Goal: Transaction & Acquisition: Purchase product/service

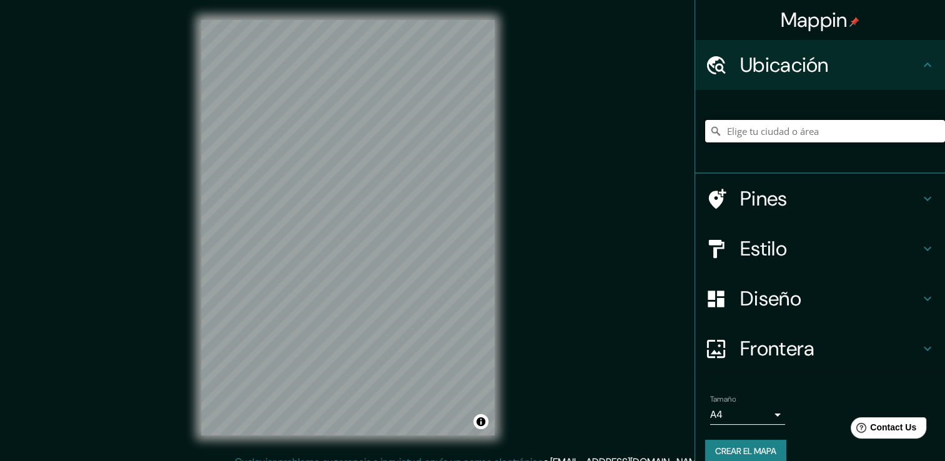
click at [761, 139] on input "Elige tu ciudad o área" at bounding box center [825, 131] width 240 height 22
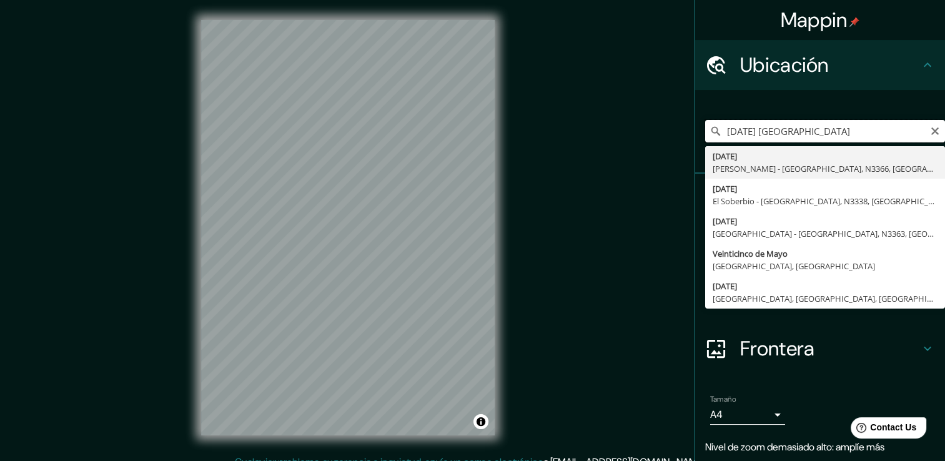
click at [717, 133] on input "[DATE] [GEOGRAPHIC_DATA]" at bounding box center [825, 131] width 240 height 22
click at [832, 131] on input "[DATE] Paragua" at bounding box center [825, 131] width 240 height 22
type input "2"
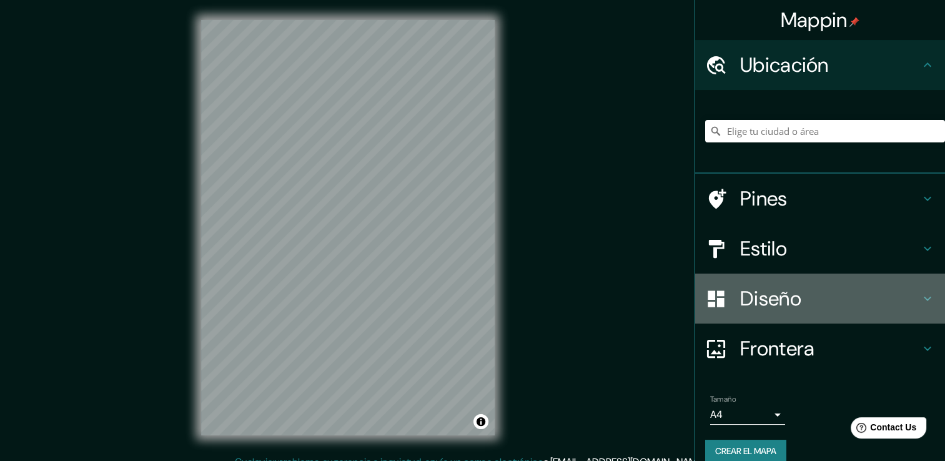
click at [780, 304] on h4 "Diseño" at bounding box center [830, 298] width 180 height 25
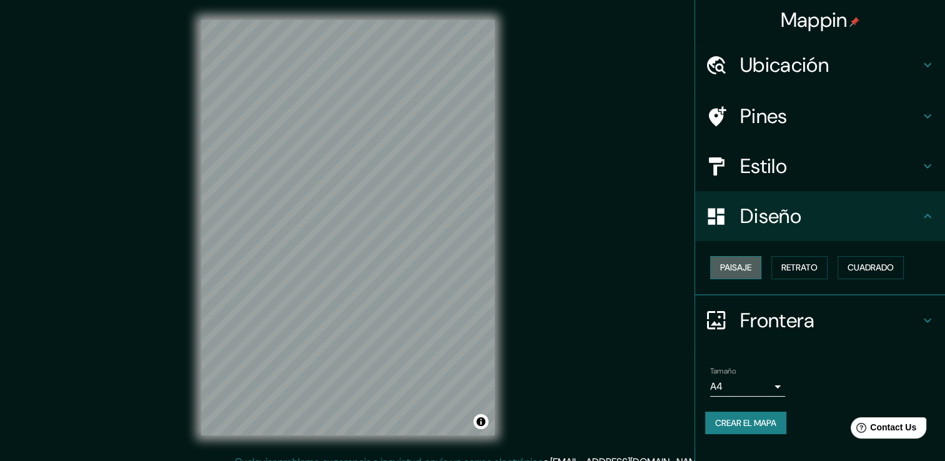
click at [750, 271] on font "Paisaje" at bounding box center [735, 268] width 31 height 16
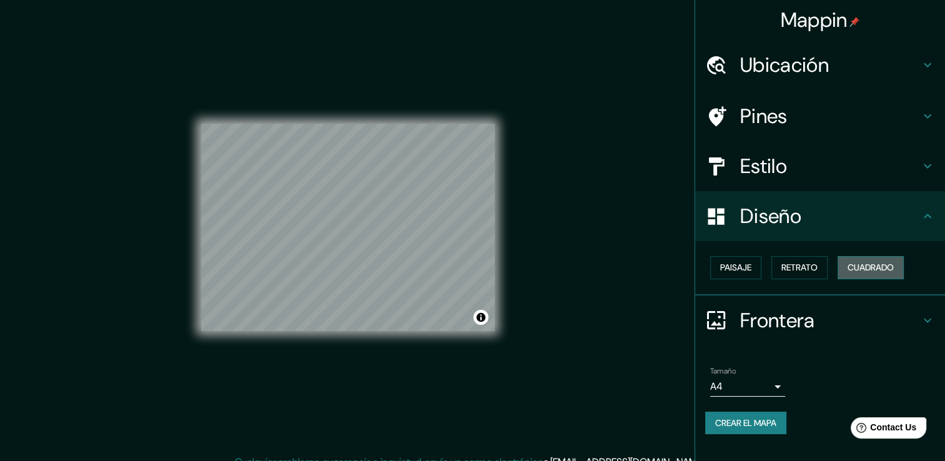
click at [874, 271] on font "Cuadrado" at bounding box center [870, 268] width 46 height 16
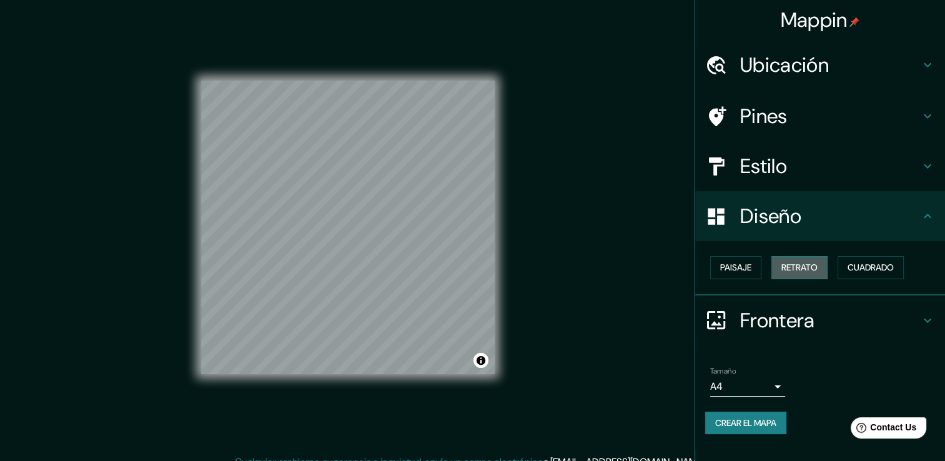
click at [807, 276] on button "Retrato" at bounding box center [799, 267] width 56 height 23
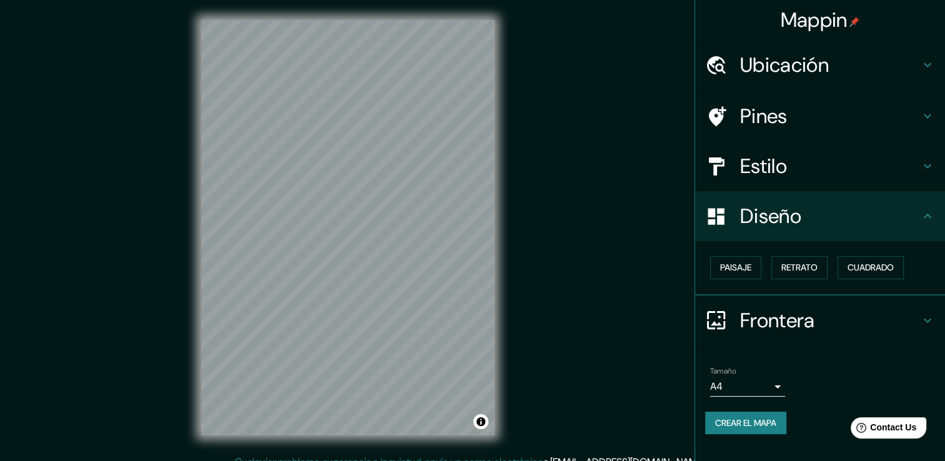
click at [831, 174] on h4 "Estilo" at bounding box center [830, 166] width 180 height 25
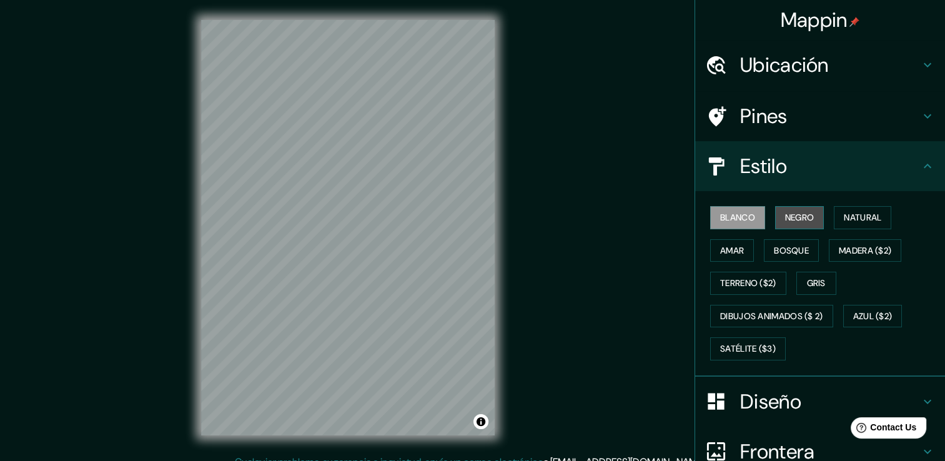
click at [785, 217] on font "Negro" at bounding box center [799, 218] width 29 height 16
click at [792, 261] on div "Blanco Negro Natural Amar Bosque Madera ($2) Terreno ($2) Gris Dibujos animados…" at bounding box center [825, 283] width 240 height 164
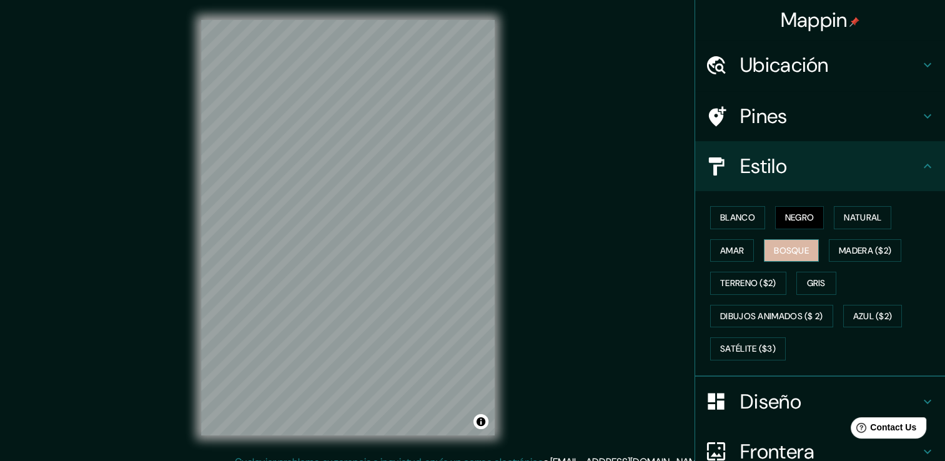
click at [781, 248] on font "Bosque" at bounding box center [791, 251] width 35 height 16
click at [799, 272] on button "Gris" at bounding box center [816, 283] width 40 height 23
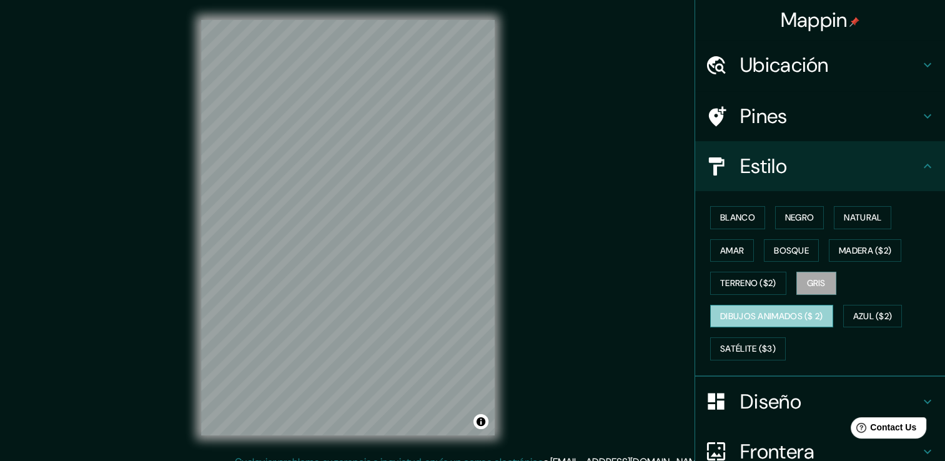
click at [780, 314] on font "Dibujos animados ($ 2)" at bounding box center [771, 316] width 103 height 16
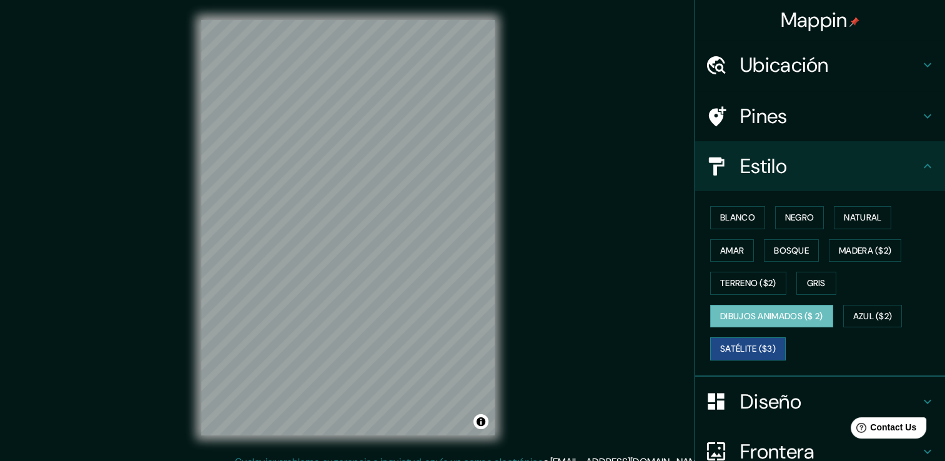
click at [732, 345] on font "Satélite ($3)" at bounding box center [748, 349] width 56 height 16
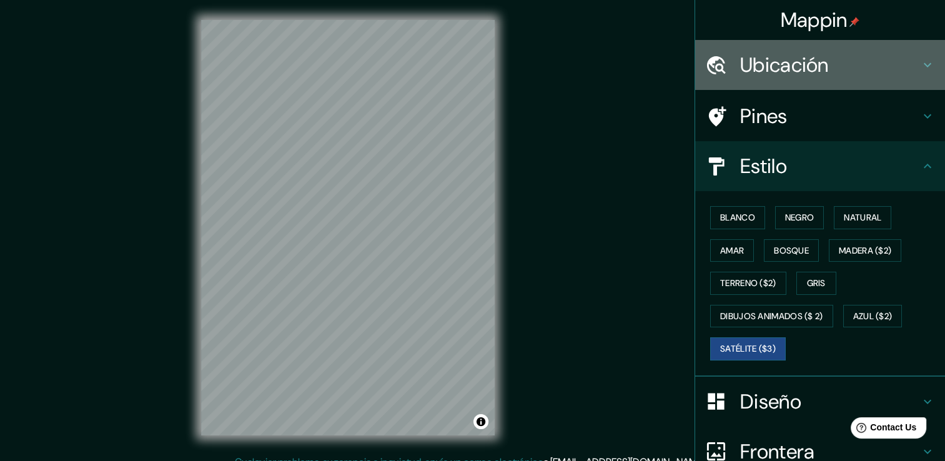
click at [854, 71] on h4 "Ubicación" at bounding box center [830, 64] width 180 height 25
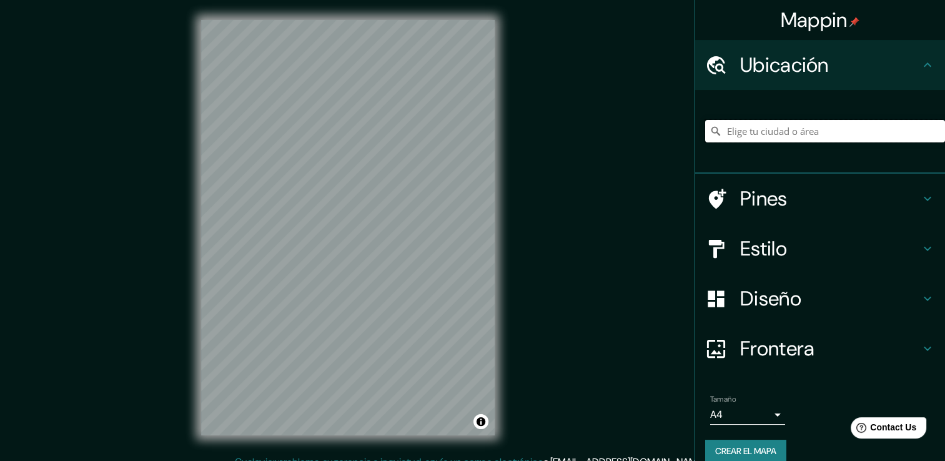
click at [780, 138] on input "Elige tu ciudad o área" at bounding box center [825, 131] width 240 height 22
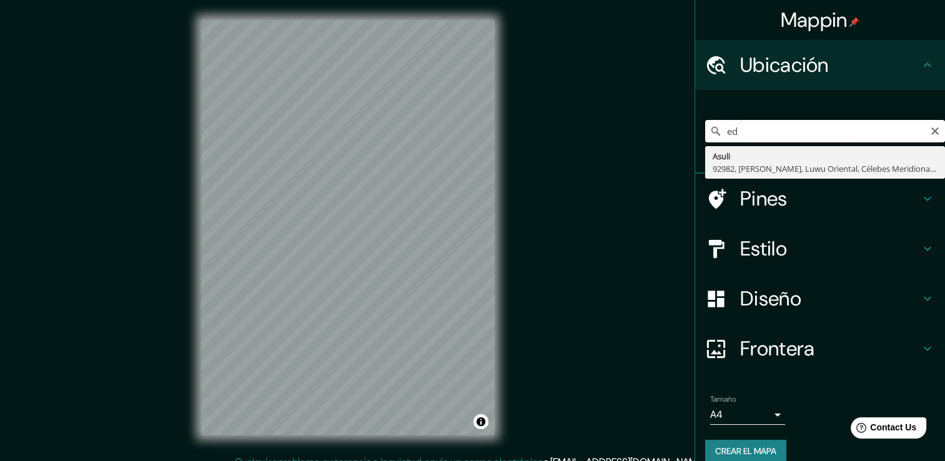
type input "e"
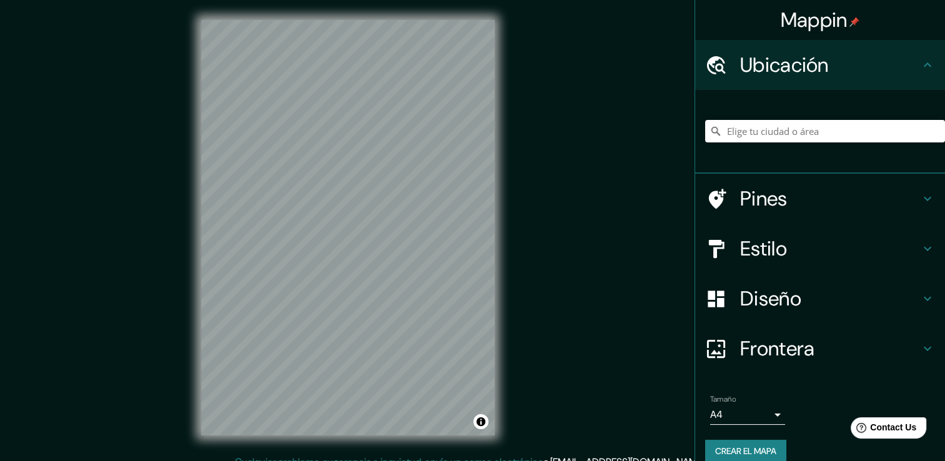
scroll to position [16, 0]
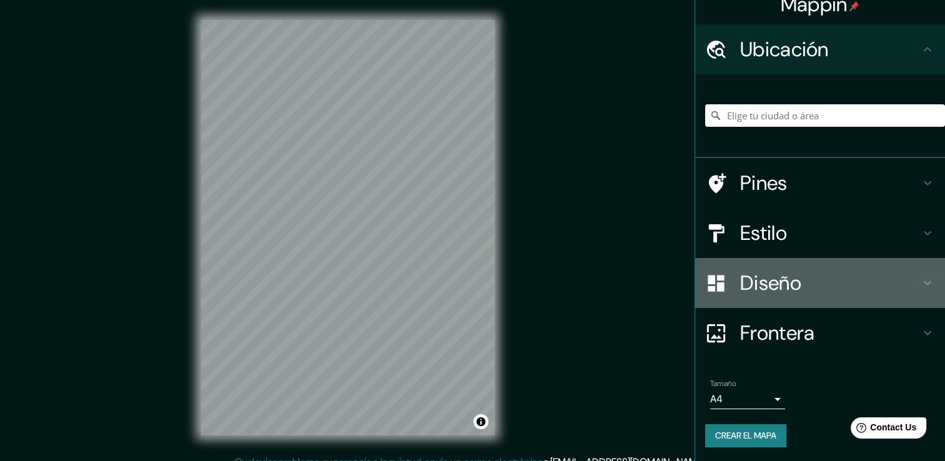
click at [844, 293] on h4 "Diseño" at bounding box center [830, 282] width 180 height 25
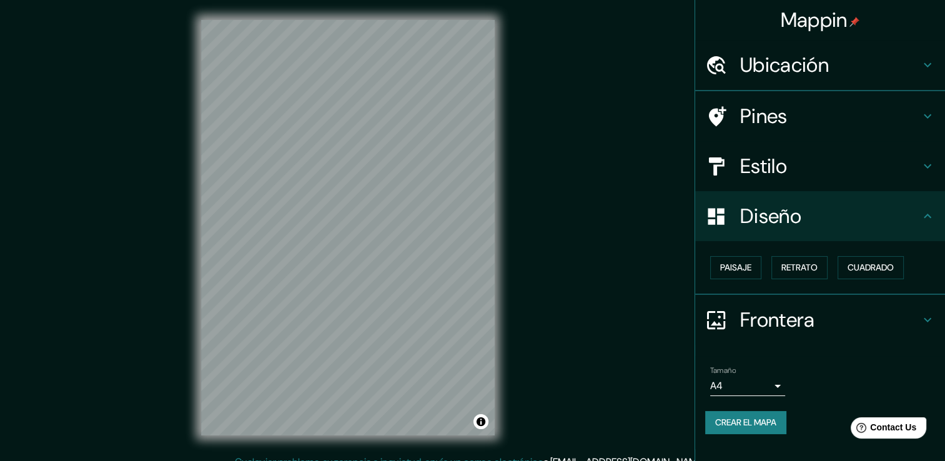
scroll to position [0, 0]
click at [749, 264] on font "Paisaje" at bounding box center [735, 268] width 31 height 16
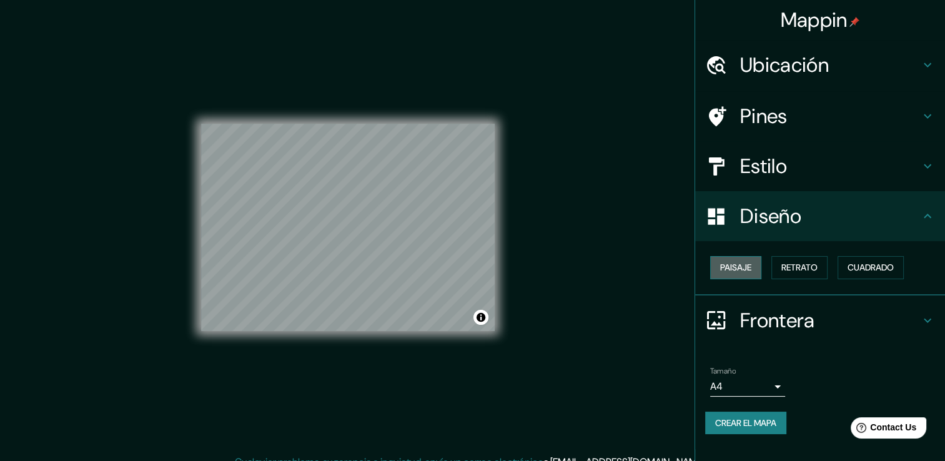
click at [749, 264] on font "Paisaje" at bounding box center [735, 268] width 31 height 16
click at [800, 264] on font "Retrato" at bounding box center [799, 268] width 36 height 16
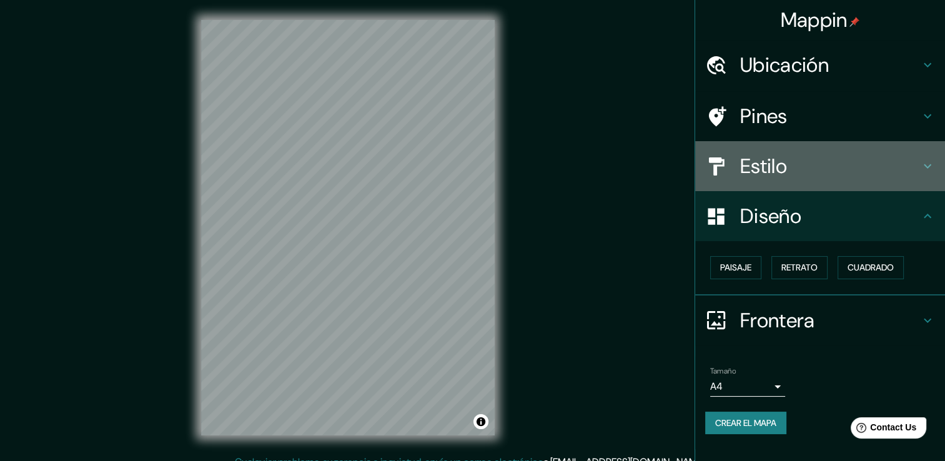
click at [774, 161] on h4 "Estilo" at bounding box center [830, 166] width 180 height 25
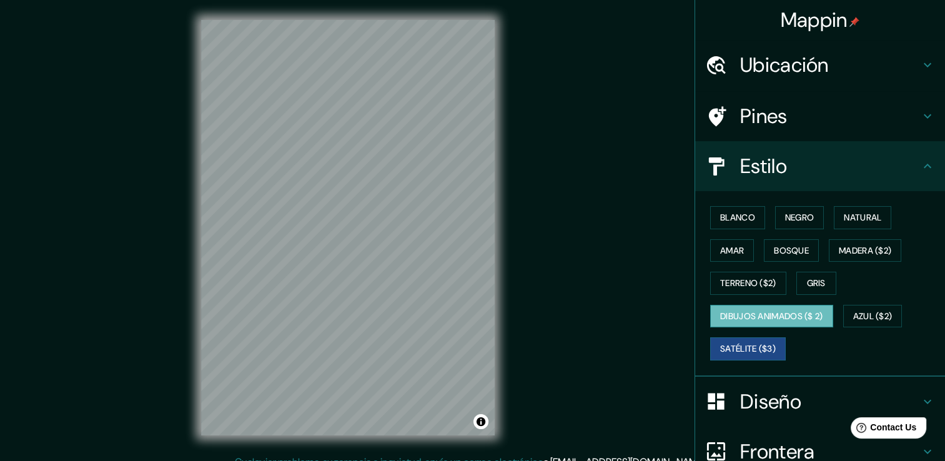
click at [770, 322] on button "Dibujos animados ($ 2)" at bounding box center [771, 316] width 123 height 23
click at [720, 278] on font "Terreno ($2)" at bounding box center [748, 283] width 56 height 16
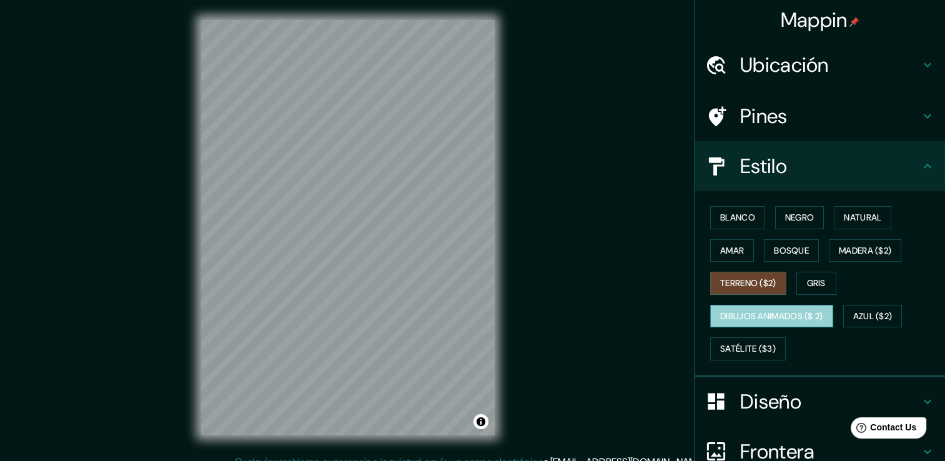
click at [752, 316] on font "Dibujos animados ($ 2)" at bounding box center [771, 316] width 103 height 16
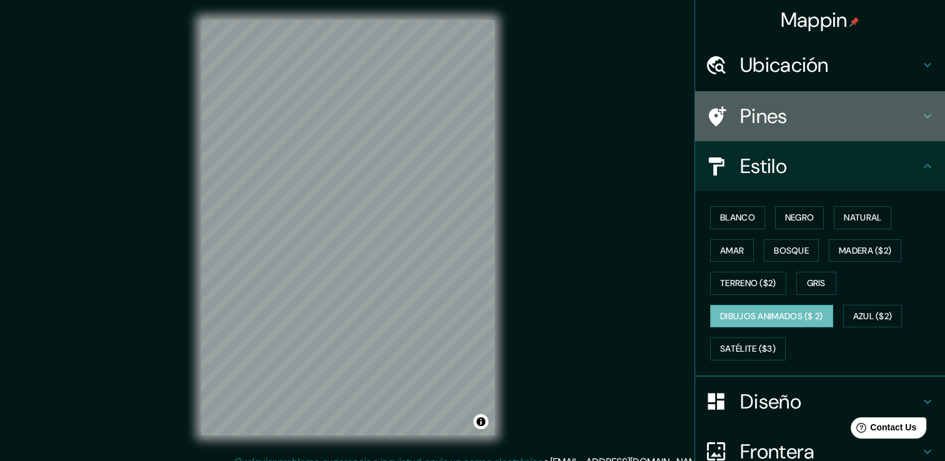
click at [755, 133] on div "Pines" at bounding box center [820, 116] width 250 height 50
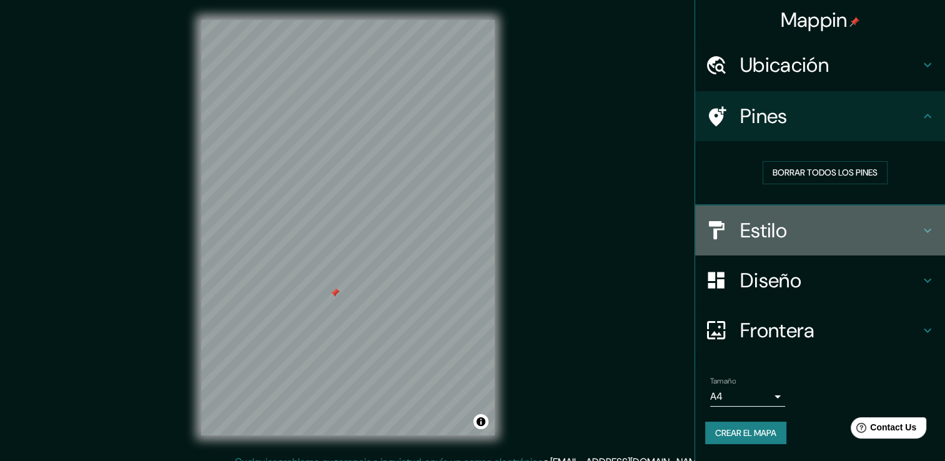
click at [795, 232] on h4 "Estilo" at bounding box center [830, 230] width 180 height 25
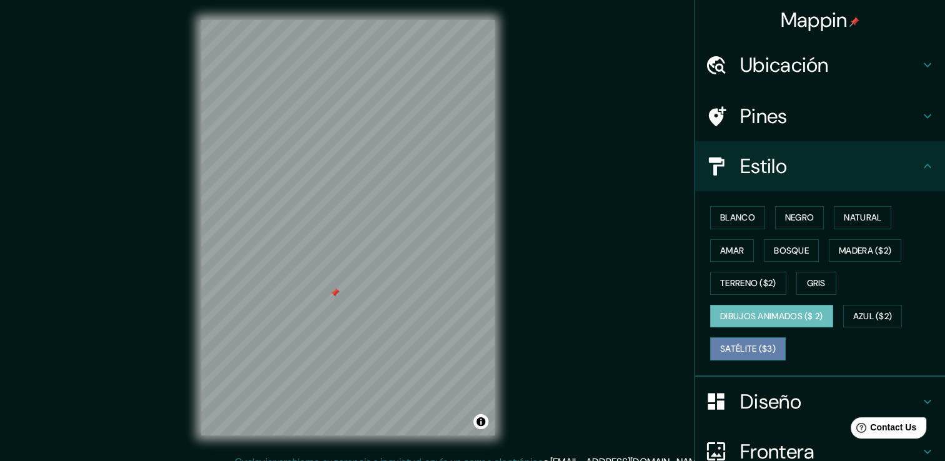
click at [741, 341] on font "Satélite ($3)" at bounding box center [748, 349] width 56 height 16
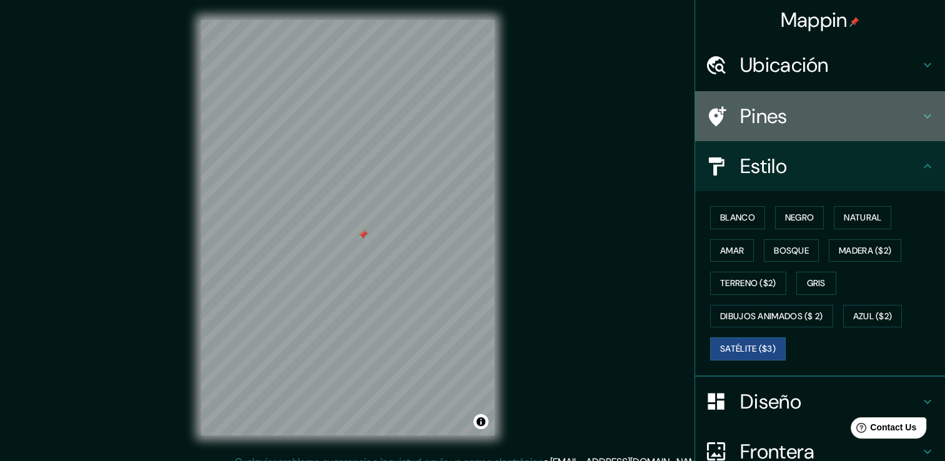
click at [740, 120] on h4 "Pines" at bounding box center [830, 116] width 180 height 25
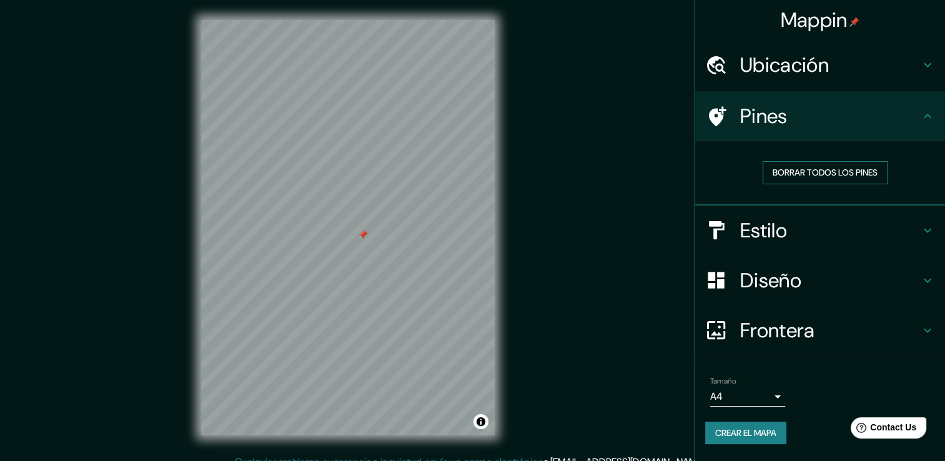
click at [812, 168] on font "Borrar todos los pines" at bounding box center [824, 173] width 105 height 16
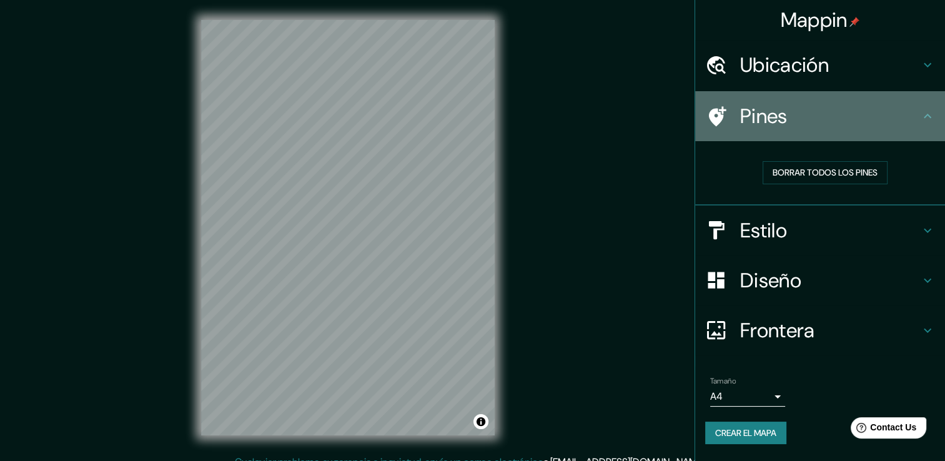
click at [777, 116] on h4 "Pines" at bounding box center [830, 116] width 180 height 25
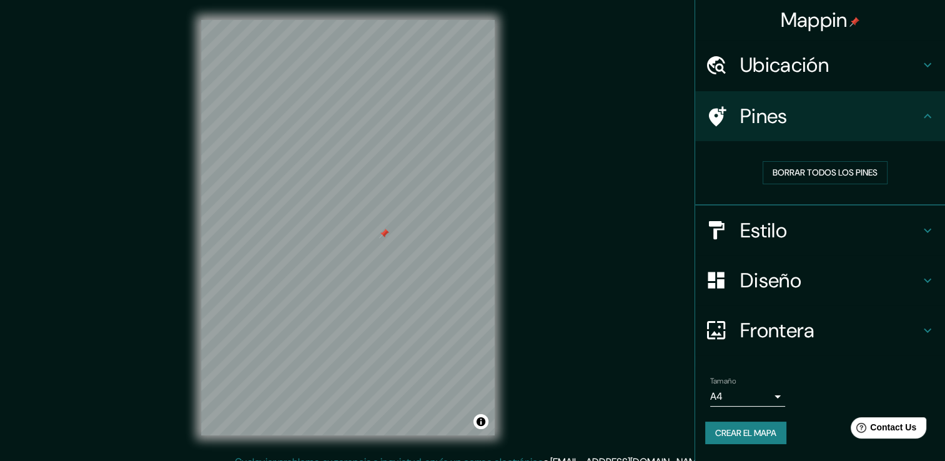
click at [792, 273] on h4 "Diseño" at bounding box center [830, 280] width 180 height 25
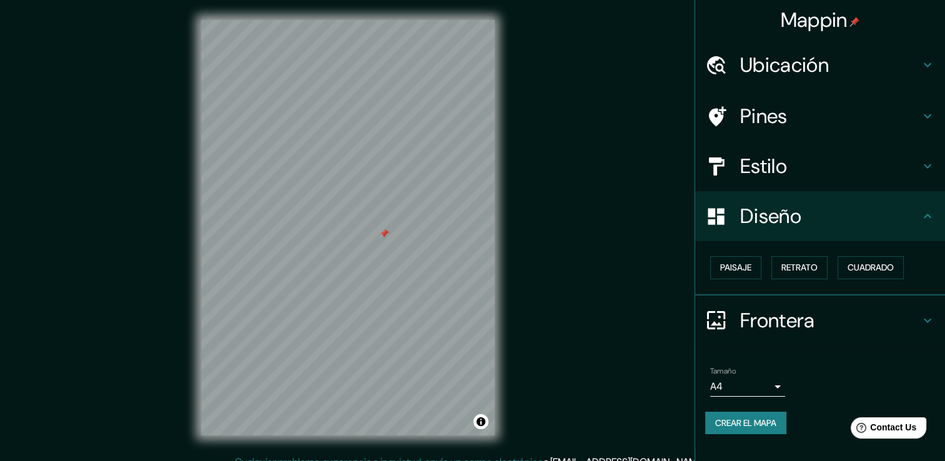
click at [802, 177] on h4 "Estilo" at bounding box center [830, 166] width 180 height 25
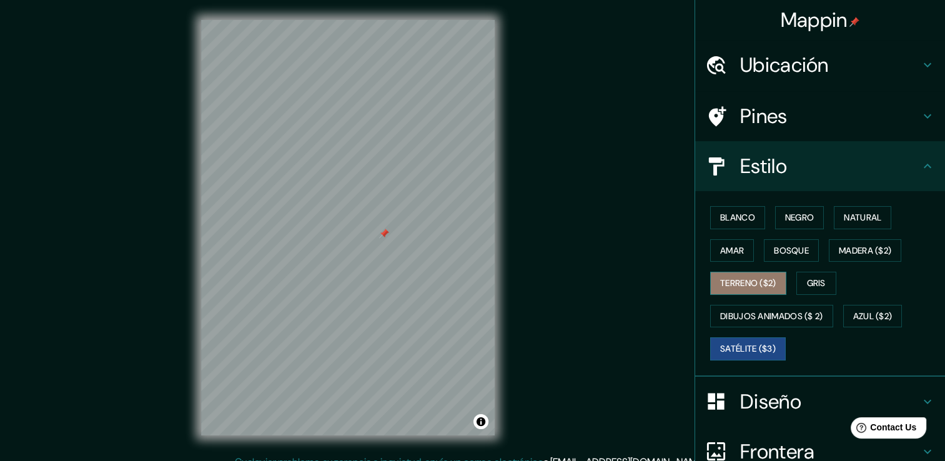
click at [764, 286] on font "Terreno ($2)" at bounding box center [748, 283] width 56 height 16
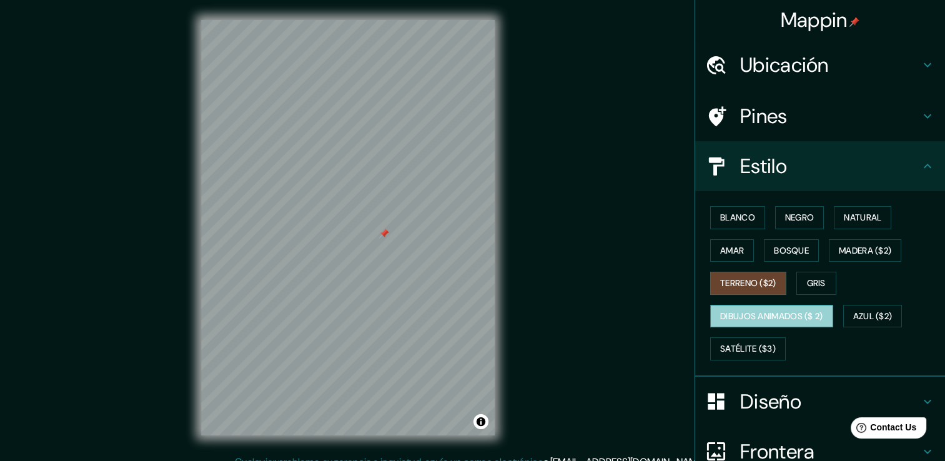
click at [756, 311] on font "Dibujos animados ($ 2)" at bounding box center [771, 316] width 103 height 16
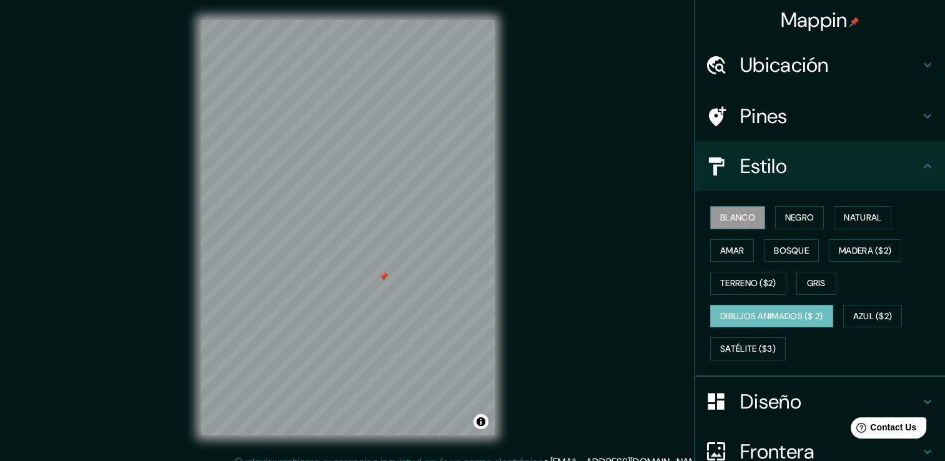
click at [710, 216] on button "Blanco" at bounding box center [737, 217] width 55 height 23
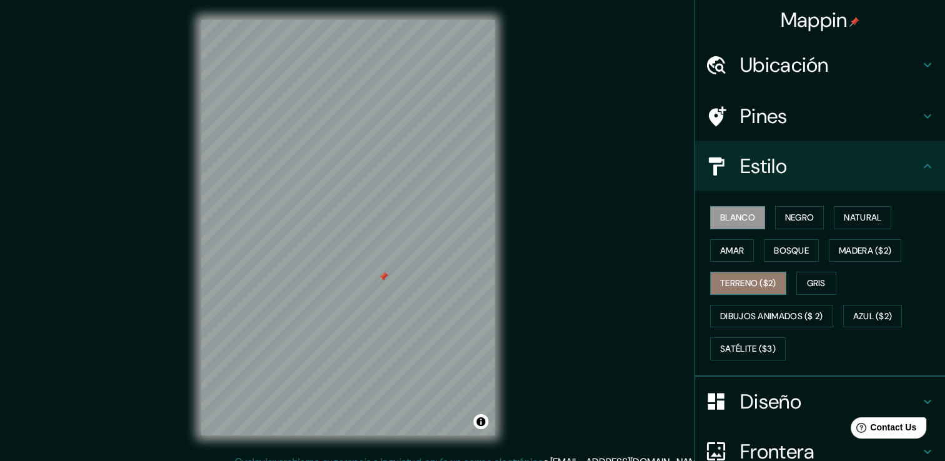
click at [726, 285] on font "Terreno ($2)" at bounding box center [748, 283] width 56 height 16
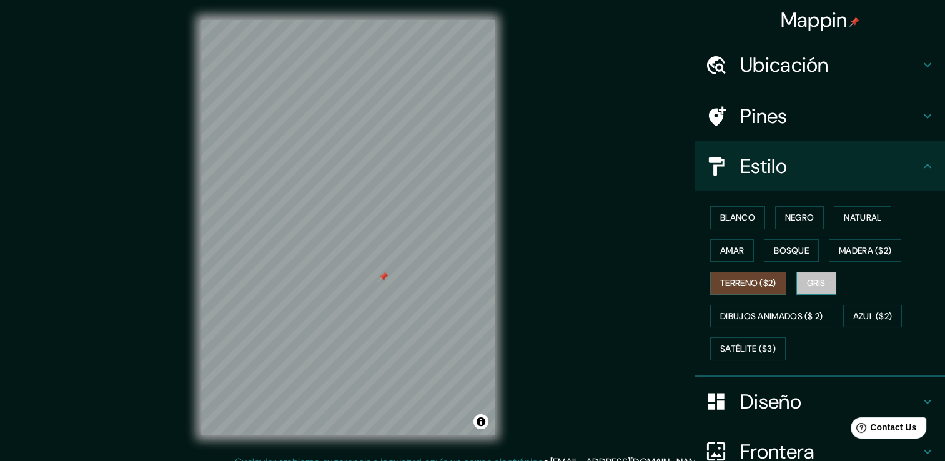
click at [811, 280] on font "Gris" at bounding box center [816, 283] width 19 height 16
click at [870, 306] on button "Azul ($2)" at bounding box center [872, 316] width 59 height 23
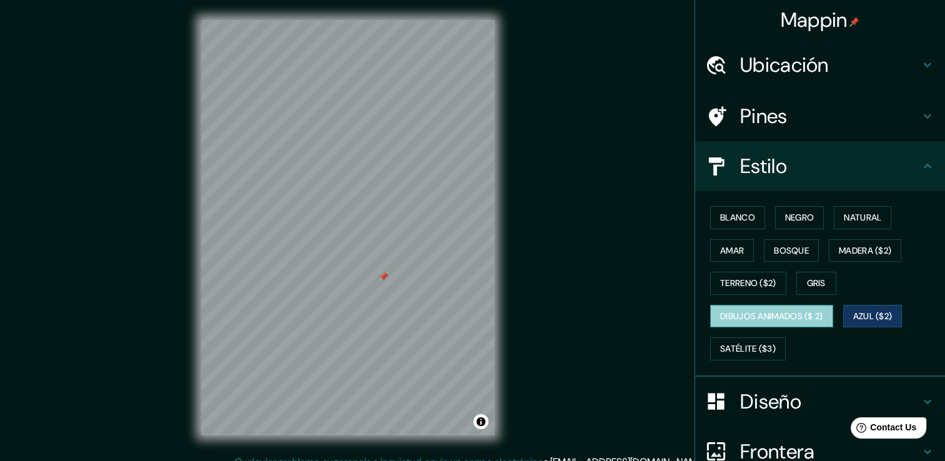
click at [772, 309] on font "Dibujos animados ($ 2)" at bounding box center [771, 316] width 103 height 16
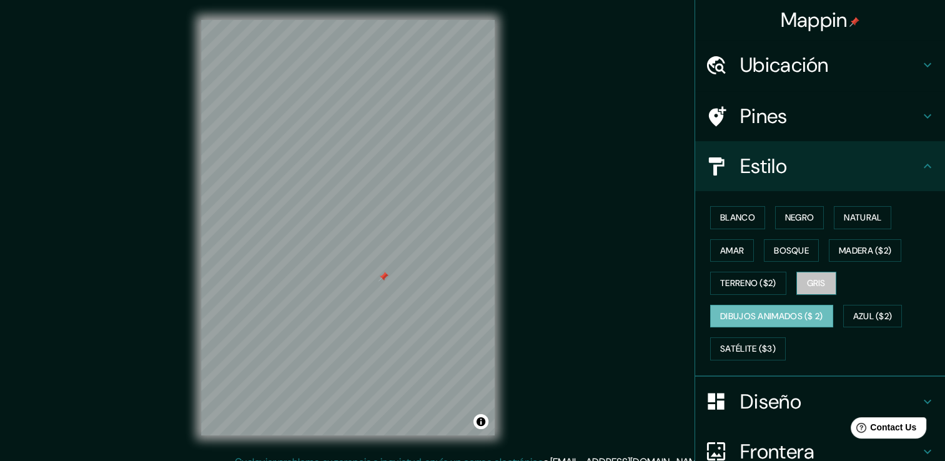
click at [817, 287] on font "Gris" at bounding box center [816, 283] width 19 height 16
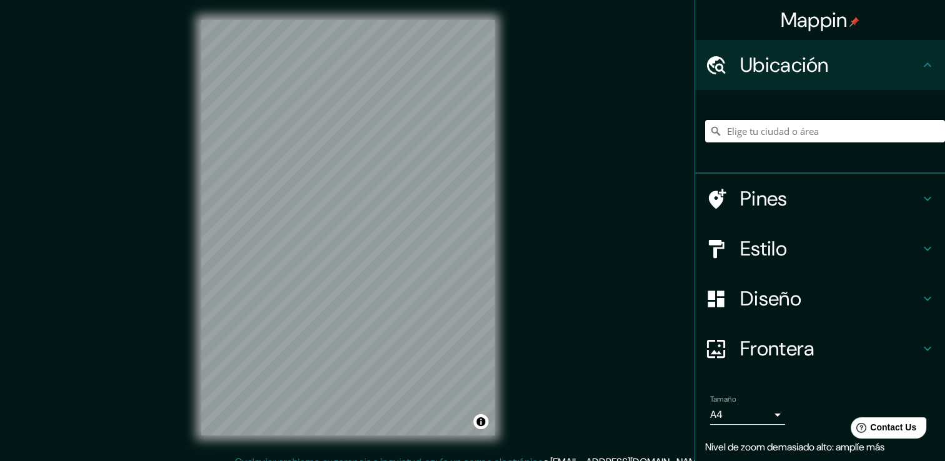
click at [782, 131] on input "Elige tu ciudad o área" at bounding box center [825, 131] width 240 height 22
